Goal: Register for event/course

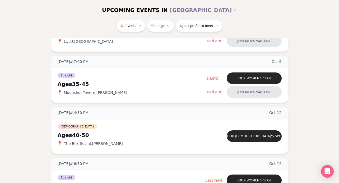
scroll to position [309, 0]
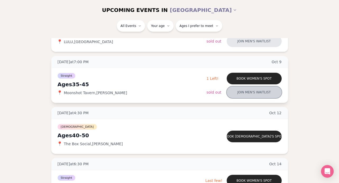
click at [248, 91] on button "Join men's waitlist" at bounding box center [254, 92] width 55 height 12
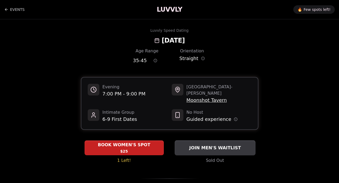
click at [211, 145] on div "JOIN MEN'S WAITLIST" at bounding box center [215, 147] width 81 height 9
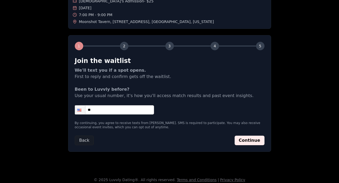
scroll to position [48, 0]
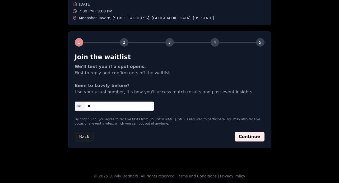
click at [105, 109] on input "**" at bounding box center [114, 105] width 79 height 9
type input "**********"
click at [250, 136] on button "Continue" at bounding box center [250, 137] width 30 height 10
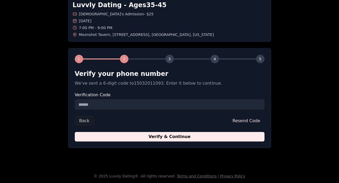
click at [122, 106] on input "Verification Code" at bounding box center [170, 104] width 190 height 11
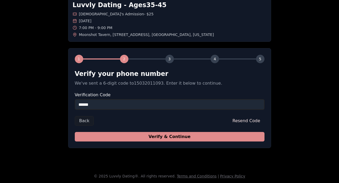
type input "******"
click at [132, 133] on button "Verify & Continue" at bounding box center [170, 137] width 190 height 10
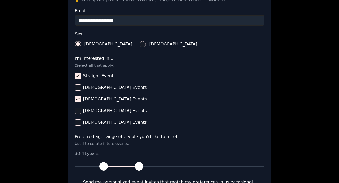
scroll to position [239, 0]
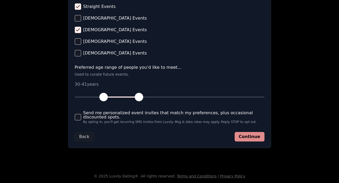
click at [247, 133] on button "Continue" at bounding box center [250, 137] width 30 height 10
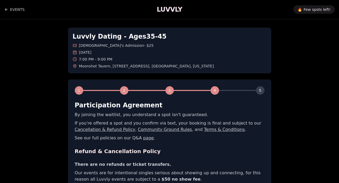
scroll to position [132, 0]
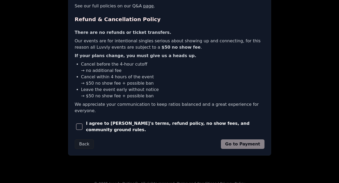
click at [242, 124] on div "I agree to [PERSON_NAME]'s terms, refund policy, no show fees, and community gr…" at bounding box center [170, 126] width 190 height 13
click at [240, 120] on span "I agree to [PERSON_NAME]'s terms, refund policy, no show fees, and community gr…" at bounding box center [175, 126] width 178 height 13
click at [81, 121] on button "button" at bounding box center [79, 127] width 9 height 12
click at [245, 139] on button "Go to Payment" at bounding box center [243, 144] width 44 height 10
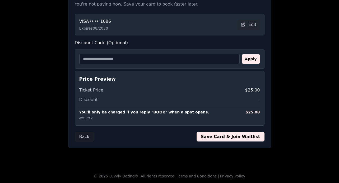
scroll to position [110, 0]
click at [229, 133] on button "Save Card & Join Waitlist" at bounding box center [231, 137] width 68 height 10
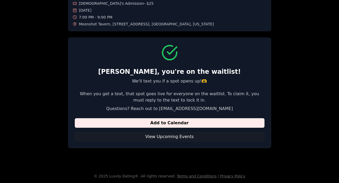
scroll to position [42, 0]
